Goal: Task Accomplishment & Management: Manage account settings

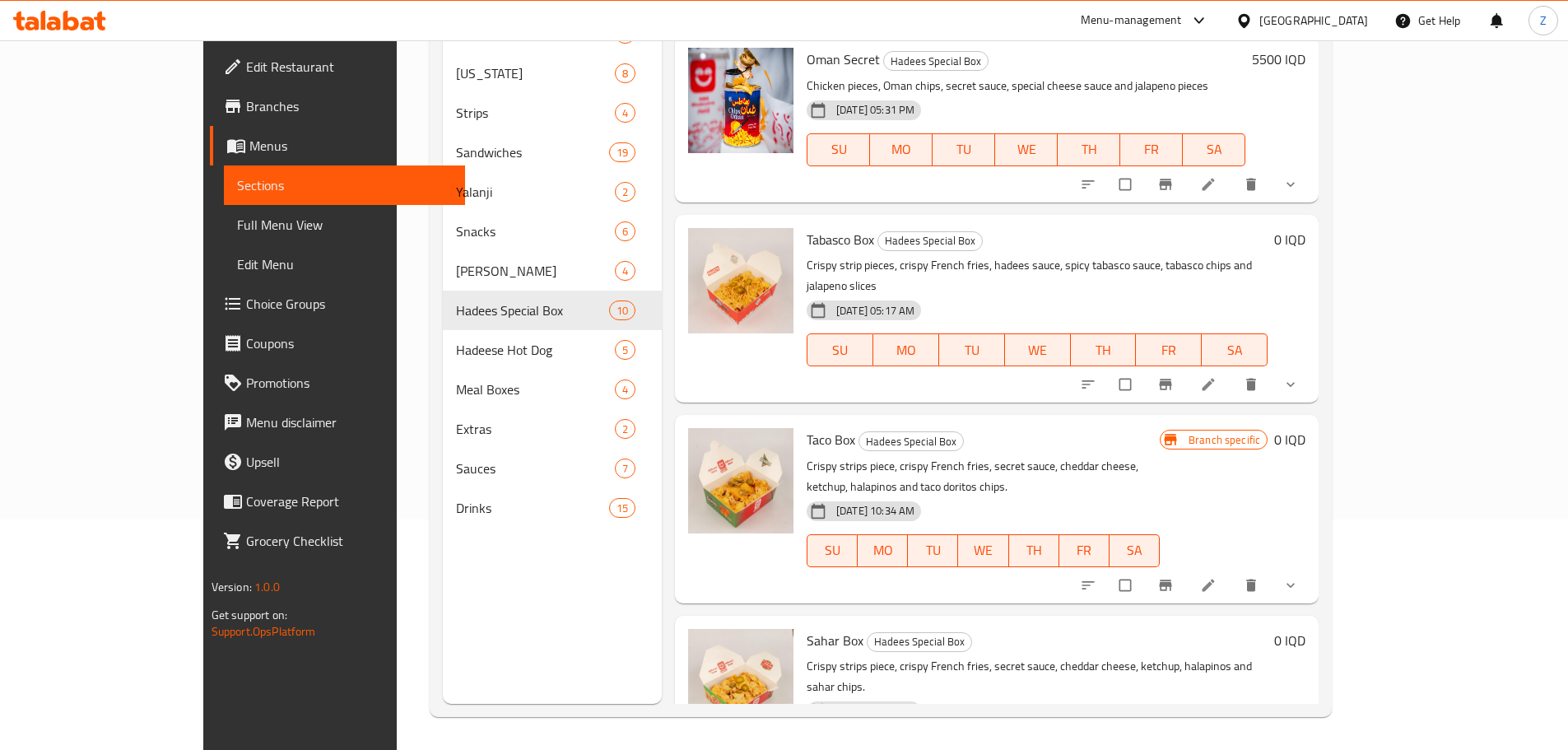
scroll to position [1090, 0]
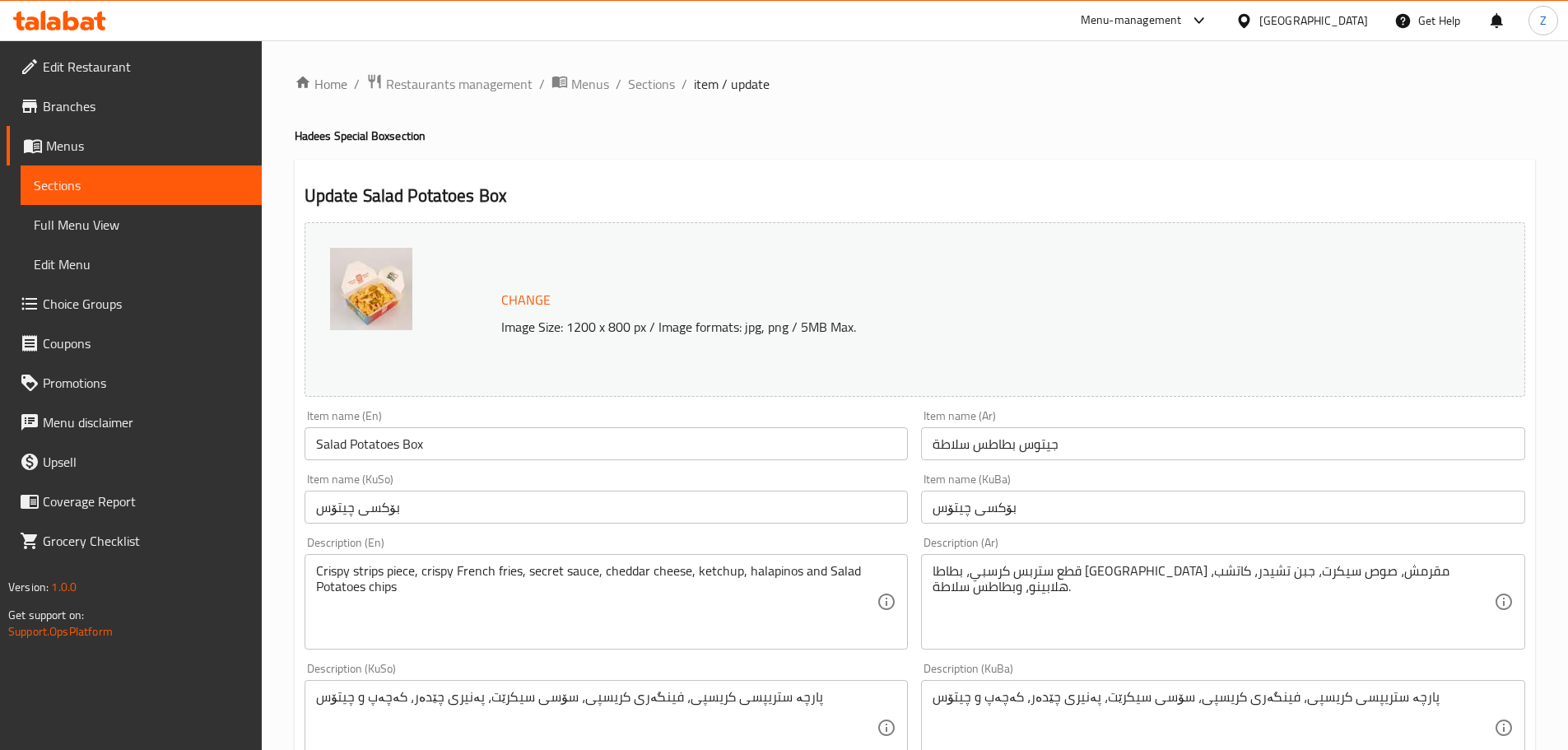
click at [1105, 446] on input "جيتوس بطاطس سلاطة" at bounding box center [1222, 443] width 604 height 33
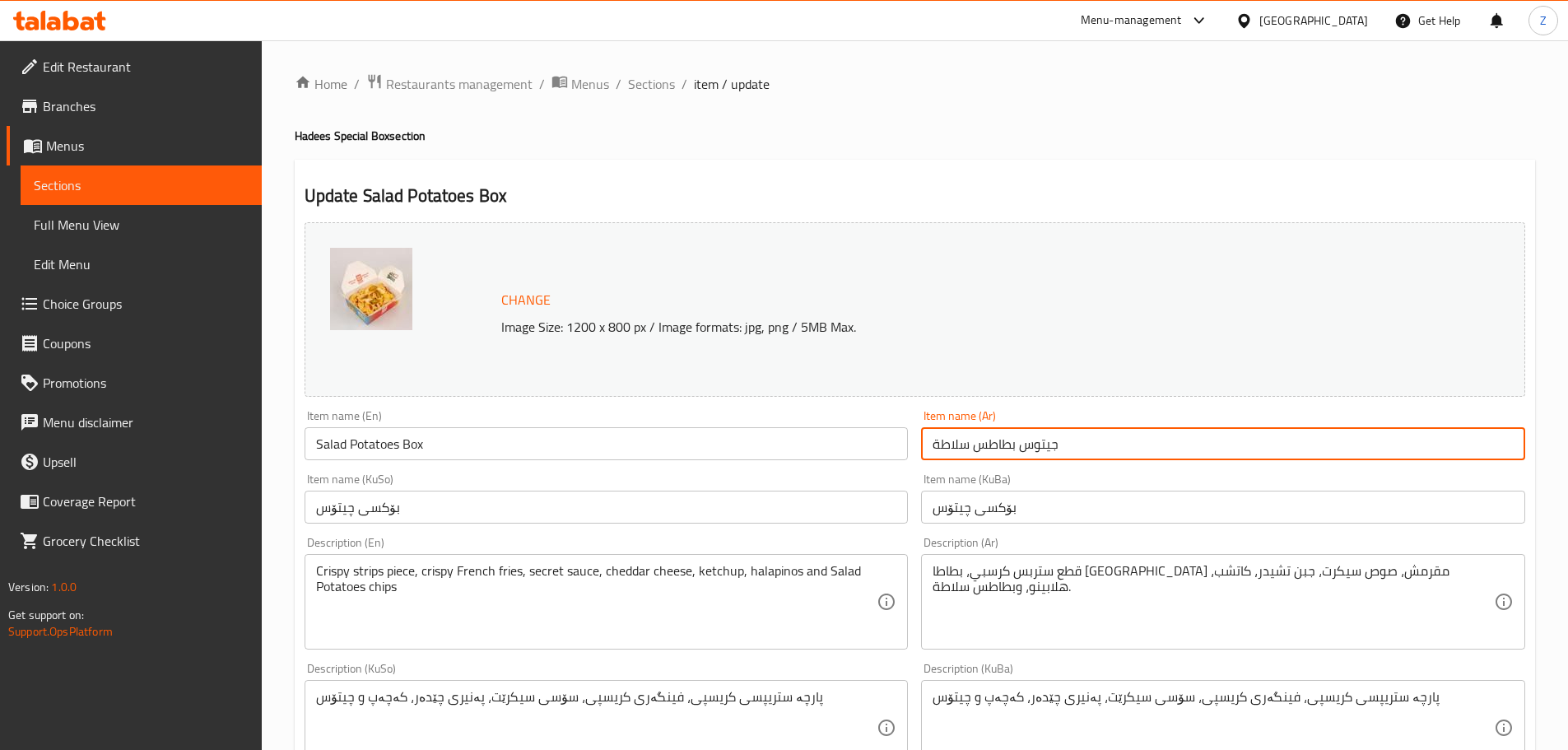
click at [1105, 445] on input "جيتوس بطاطس سلاطة" at bounding box center [1222, 443] width 604 height 33
drag, startPoint x: 1106, startPoint y: 447, endPoint x: 922, endPoint y: 459, distance: 184.4
click at [922, 459] on input "جيتوس بطاطس سلاطة" at bounding box center [1222, 443] width 604 height 33
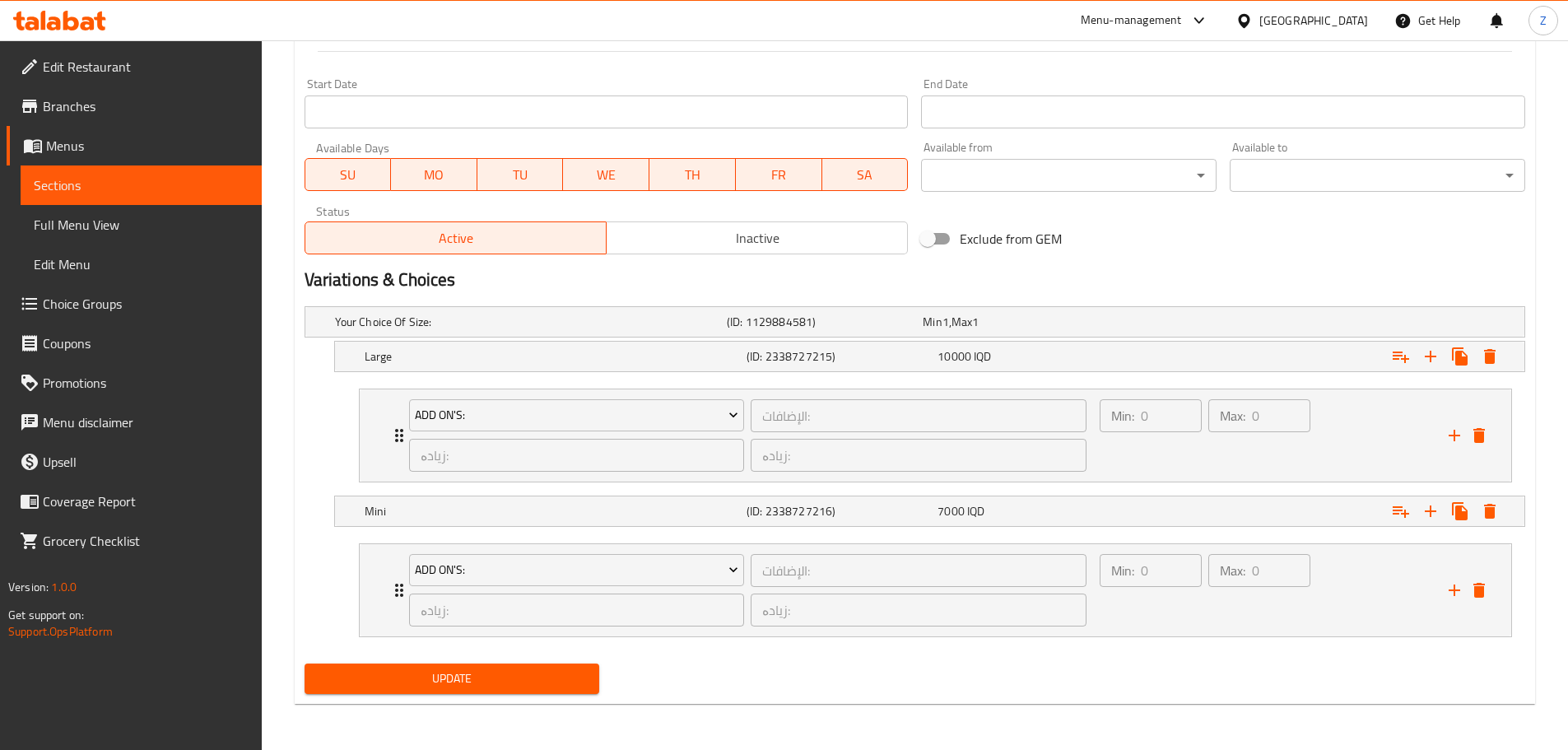
type input "سلاطة بوكس"
click at [521, 687] on span "Update" at bounding box center [452, 678] width 269 height 21
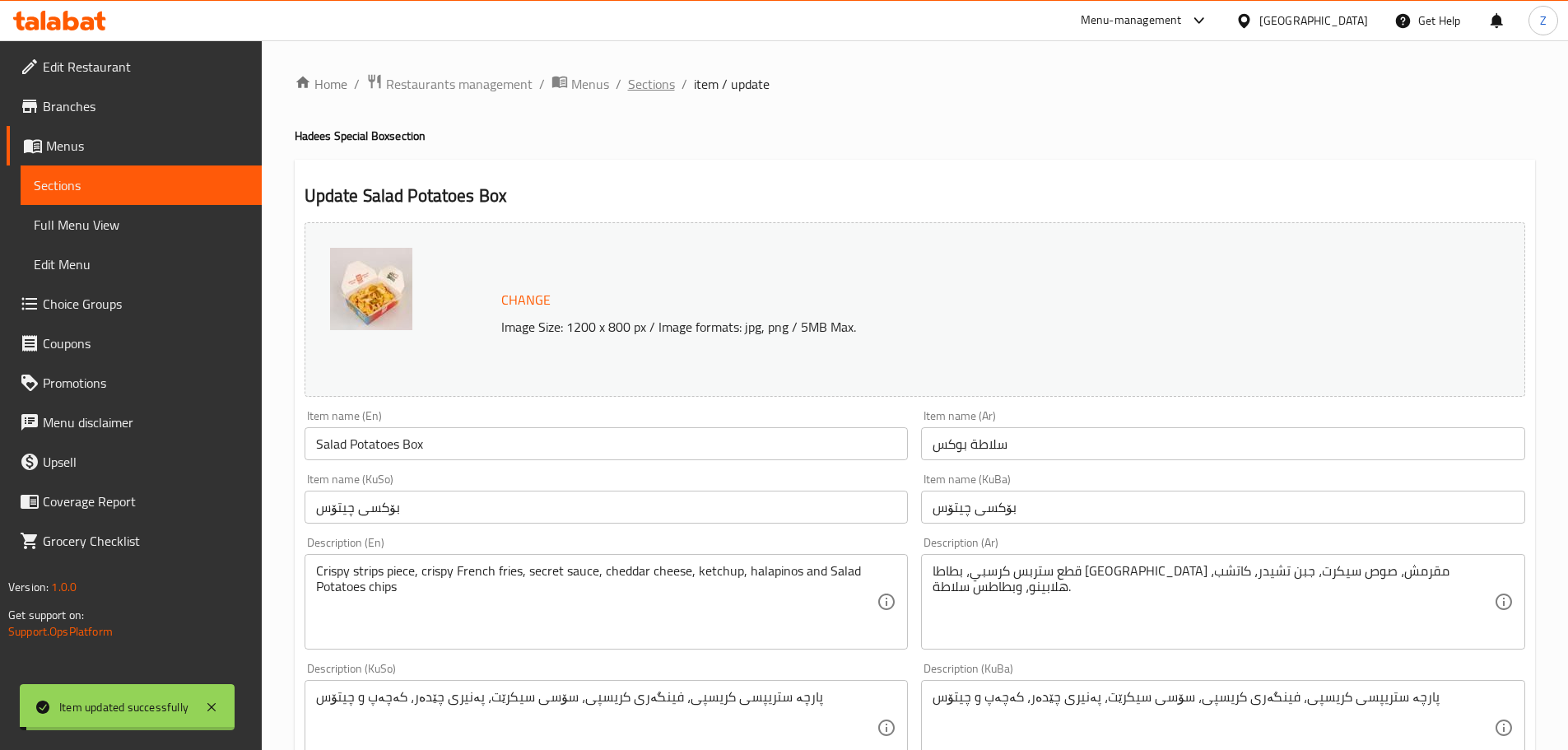
click at [665, 84] on span "Sections" at bounding box center [650, 84] width 46 height 20
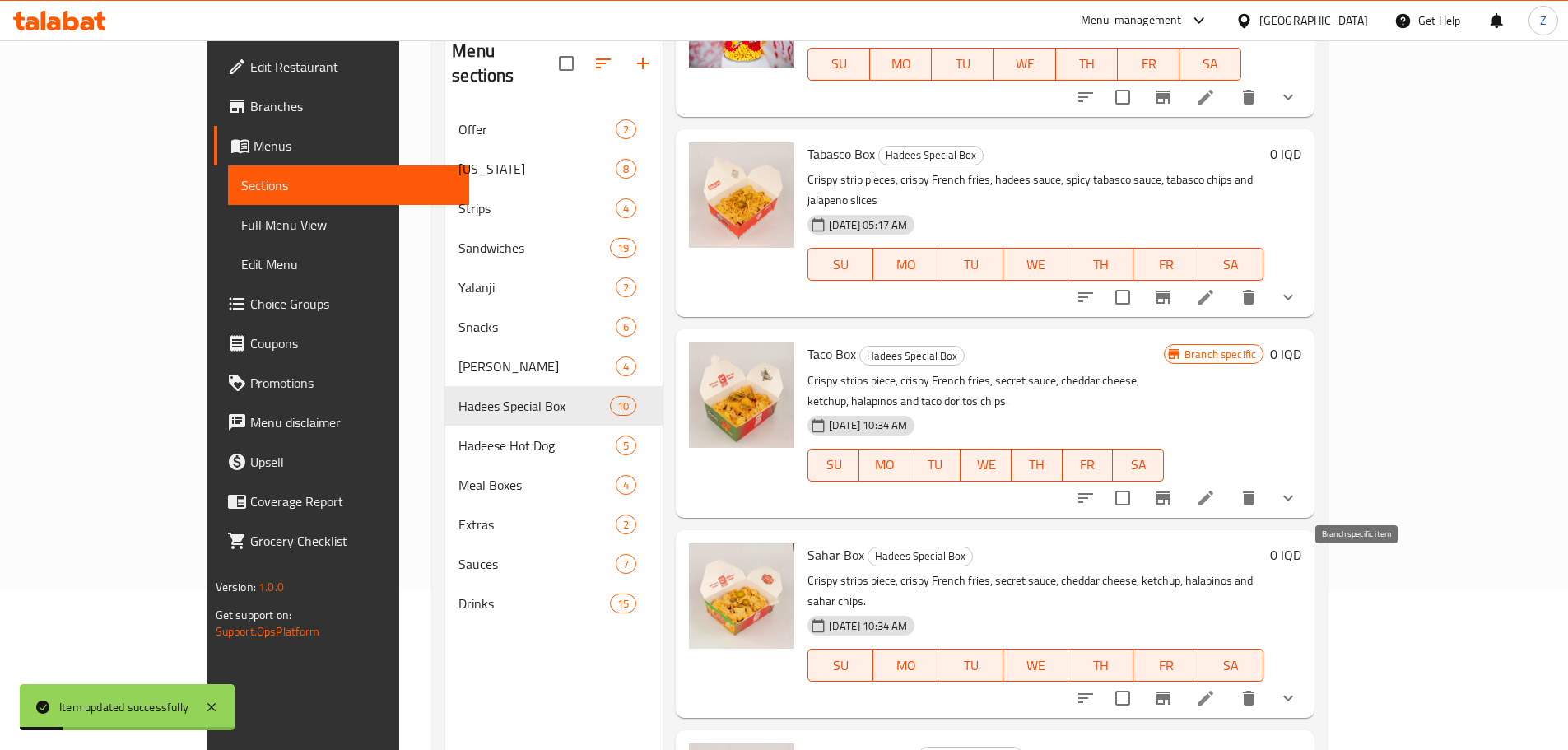
scroll to position [230, 0]
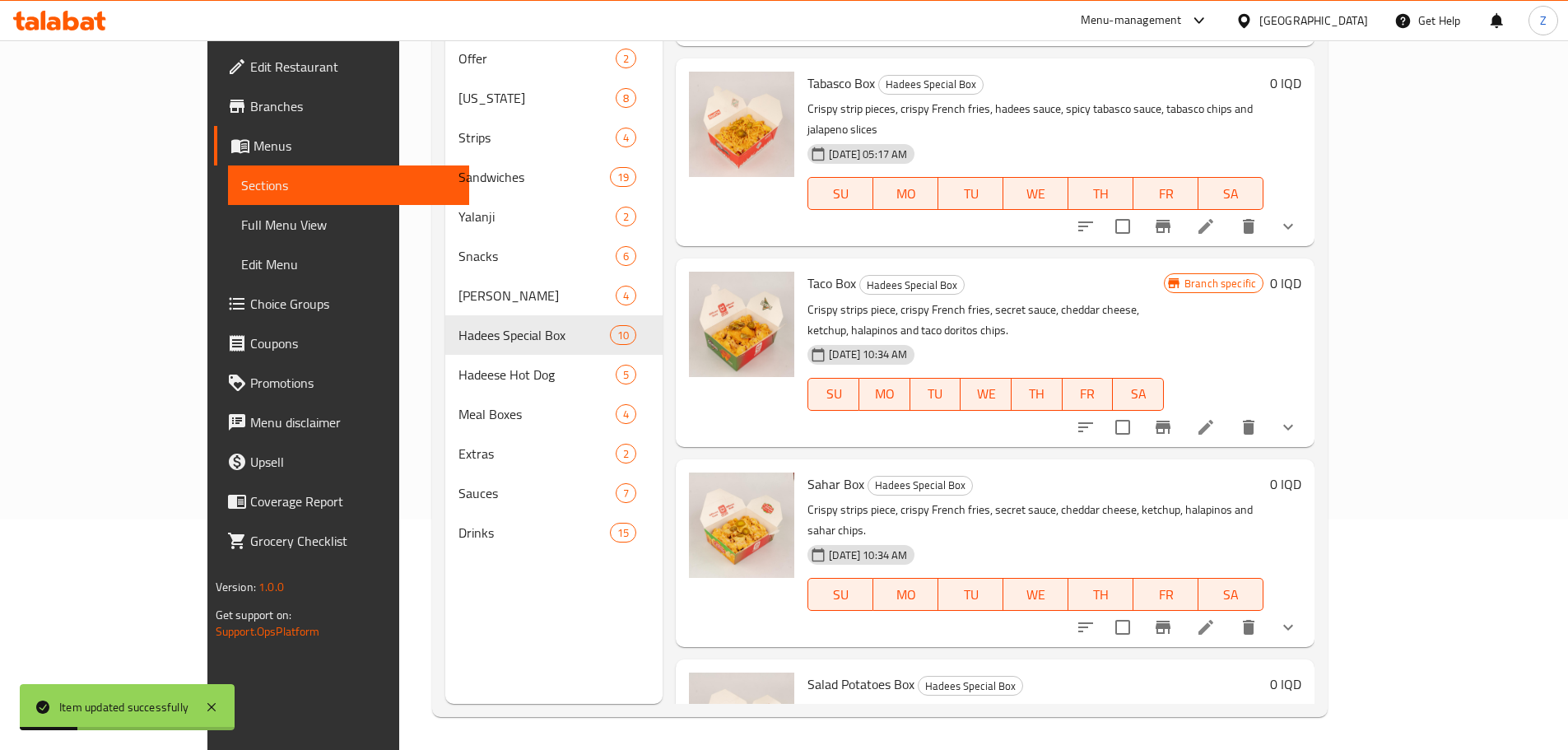
click at [1215, 618] on icon at bounding box center [1205, 627] width 20 height 20
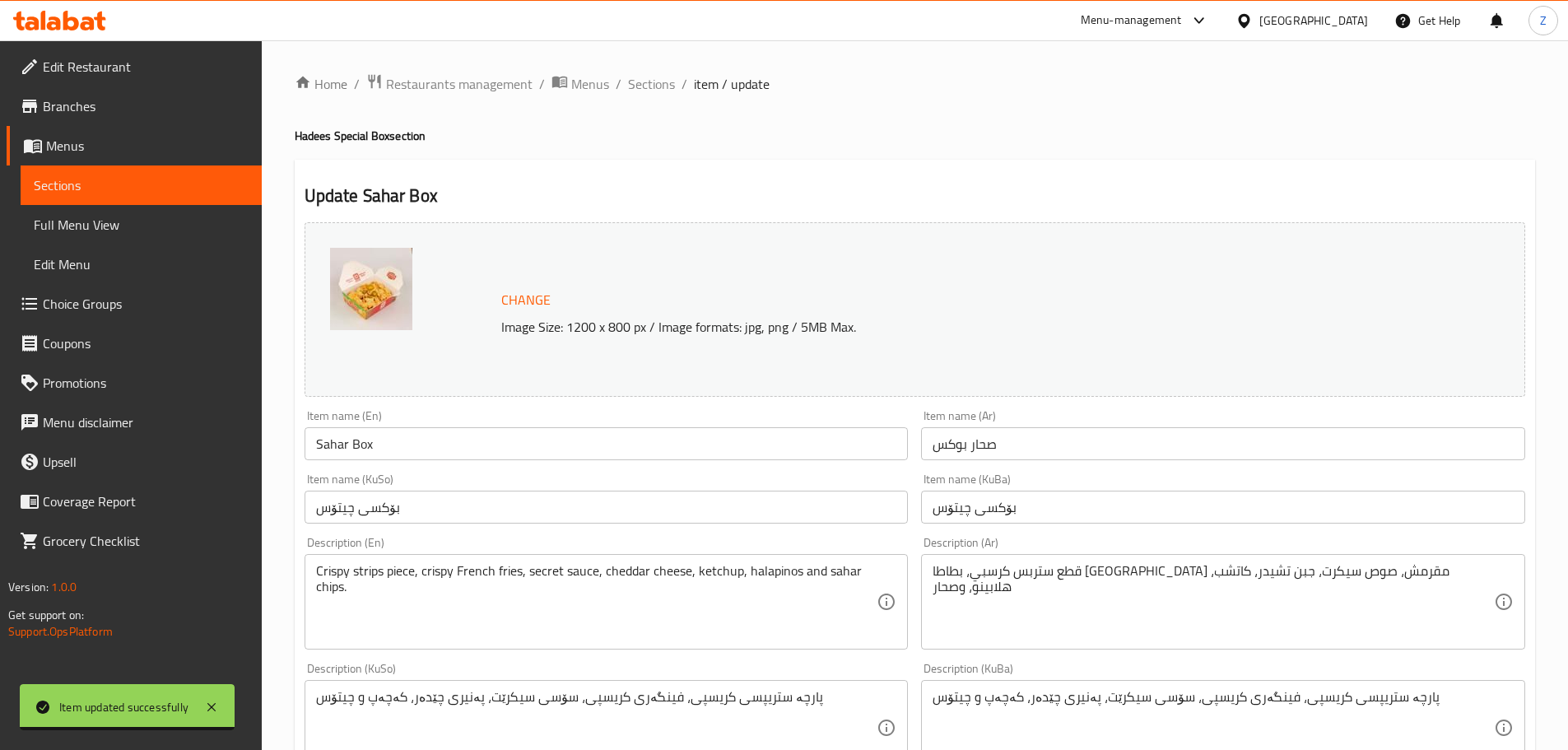
click at [644, 83] on span "Sections" at bounding box center [650, 84] width 46 height 20
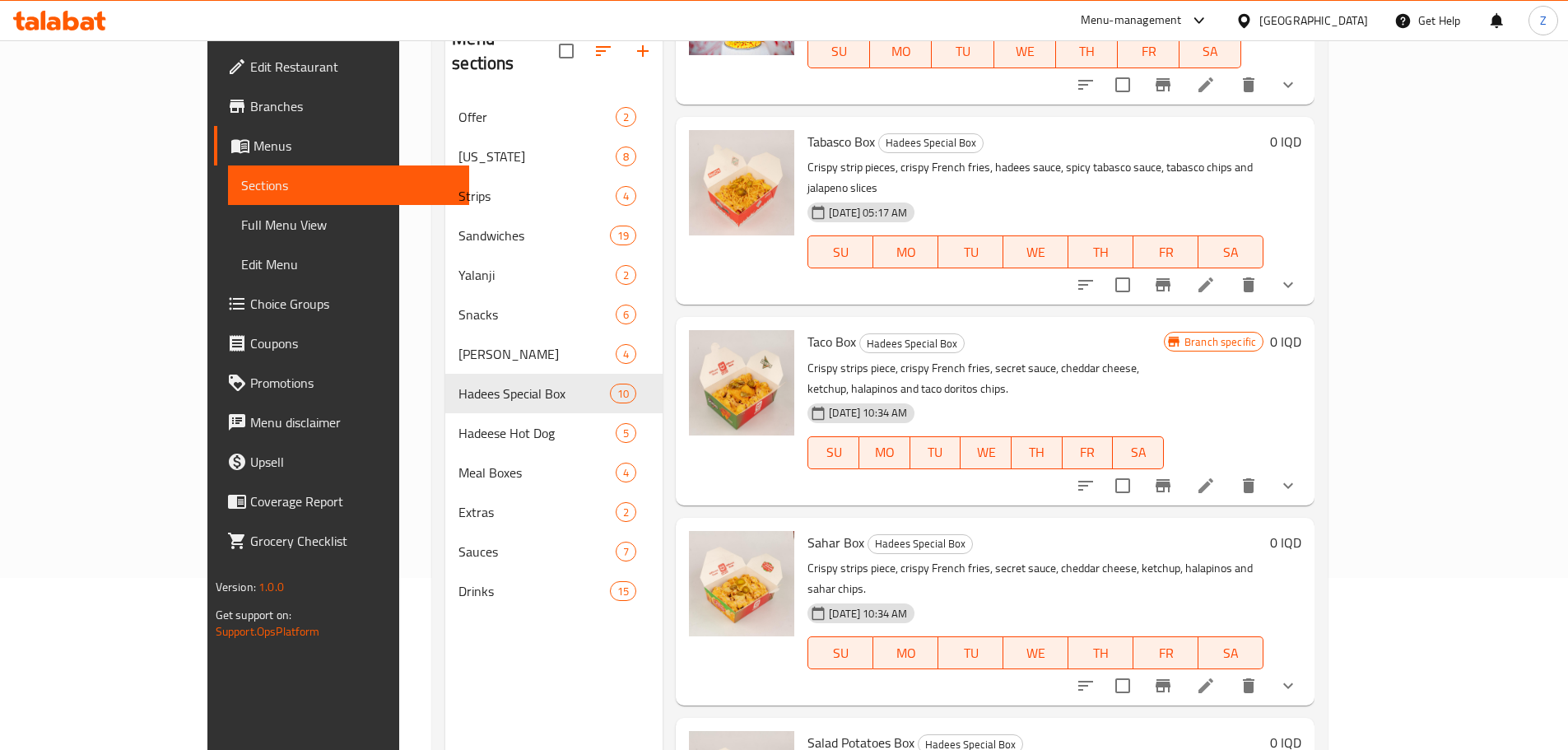
scroll to position [230, 0]
